Goal: Task Accomplishment & Management: Manage account settings

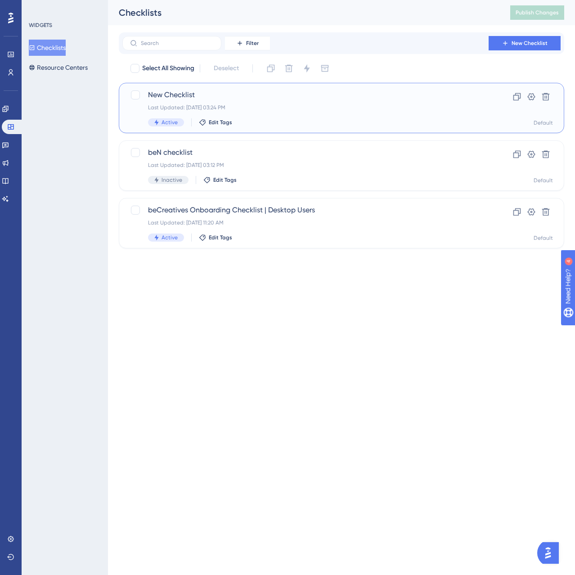
click at [224, 108] on div "Last Updated: [DATE] 03:24 PM" at bounding box center [305, 107] width 315 height 7
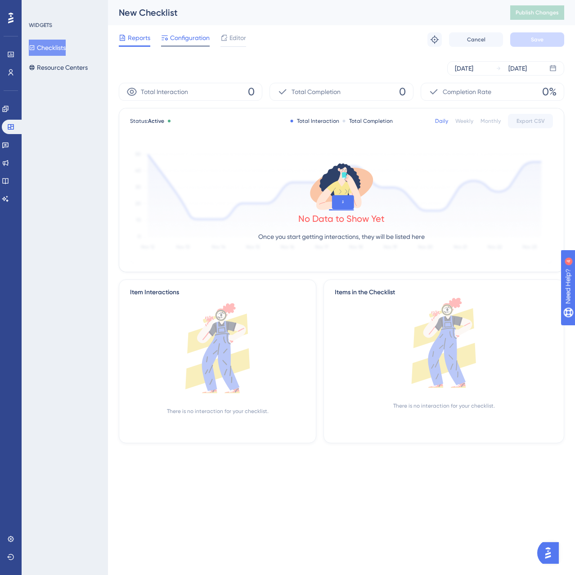
click at [193, 36] on span "Configuration" at bounding box center [190, 37] width 40 height 11
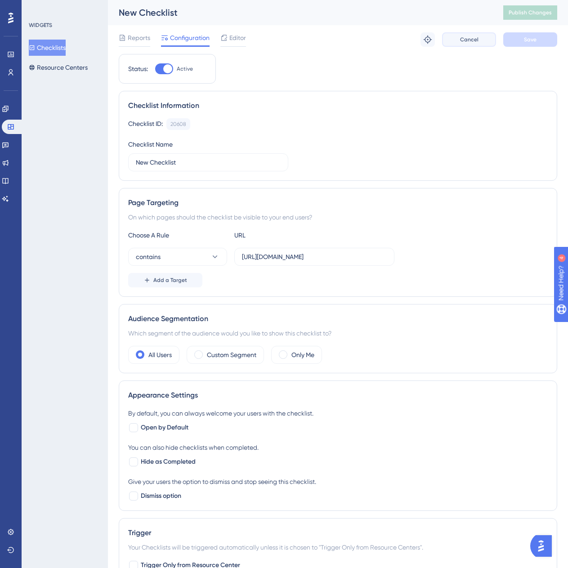
click at [491, 44] on button "Cancel" at bounding box center [469, 39] width 54 height 14
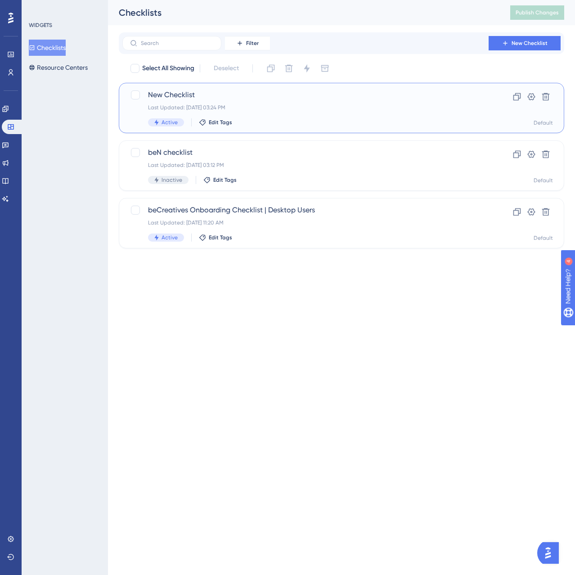
click at [230, 105] on div "Last Updated: [DATE] 03:24 PM" at bounding box center [305, 107] width 315 height 7
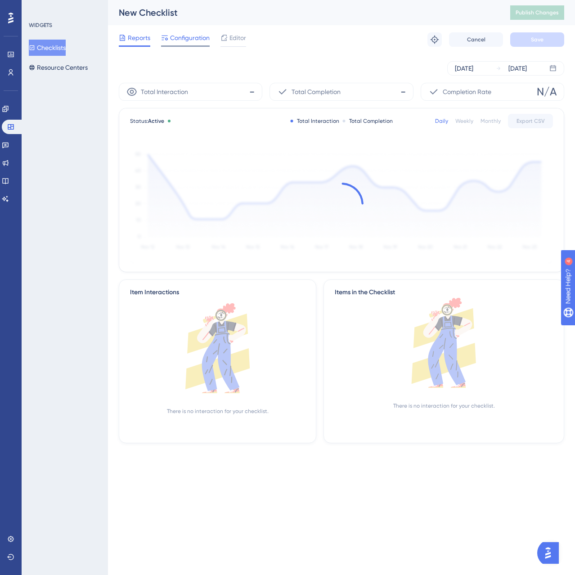
click at [180, 43] on div "Configuration" at bounding box center [185, 39] width 49 height 14
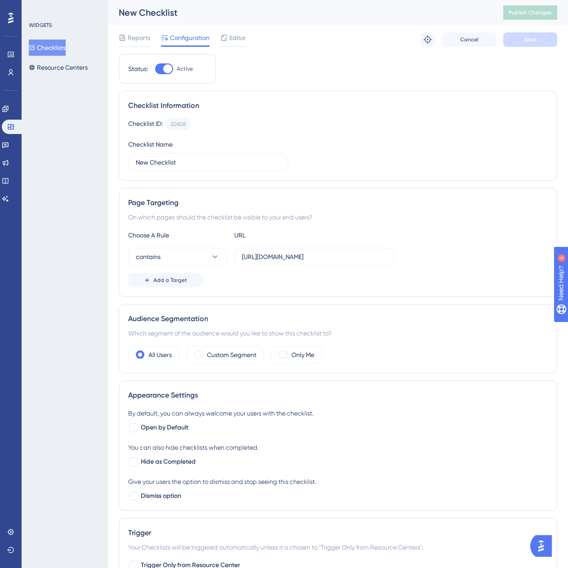
click at [162, 65] on div at bounding box center [164, 68] width 18 height 11
click at [155, 69] on input "Active" at bounding box center [155, 69] width 0 height 0
checkbox input "false"
click at [535, 35] on button "Save" at bounding box center [530, 39] width 54 height 14
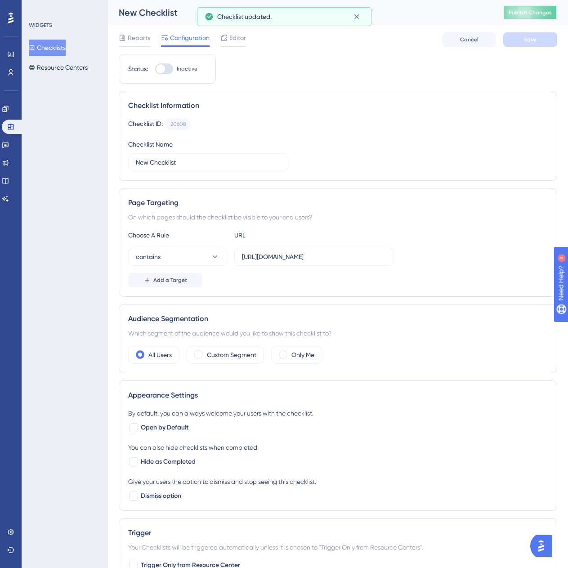
click at [539, 16] on button "Publish Changes" at bounding box center [530, 12] width 54 height 14
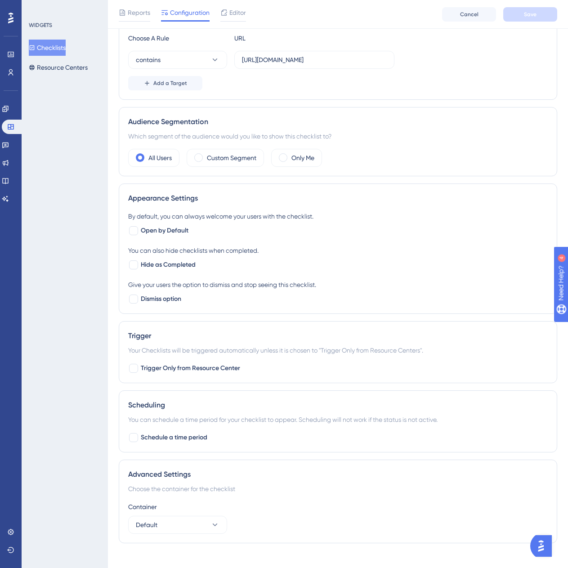
scroll to position [212, 0]
